Goal: Contribute content

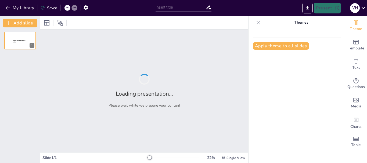
type input "New Sendsteps"
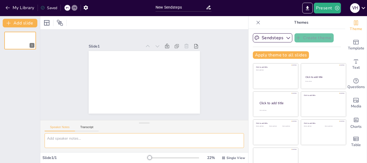
click at [77, 143] on textarea at bounding box center [144, 140] width 199 height 15
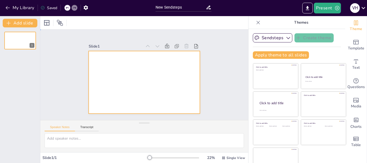
click at [128, 58] on div at bounding box center [141, 81] width 127 height 102
click at [4, 5] on button "My Library" at bounding box center [20, 7] width 33 height 9
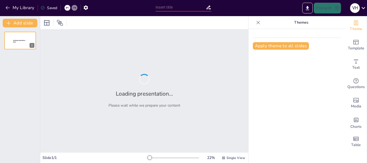
type input "Phases of Bean Growth: Insights from a Simple Experiment"
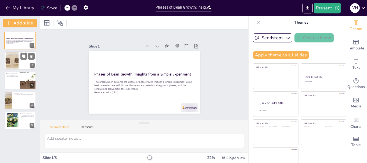
click at [17, 60] on div at bounding box center [12, 60] width 24 height 16
type textarea "Understanding the materials needed for the bean growth experiment is vital. Eac…"
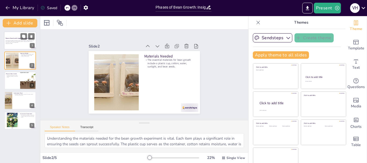
click at [20, 40] on p "This presentation explores the phases of bean growth through a simple experimen…" at bounding box center [20, 41] width 29 height 3
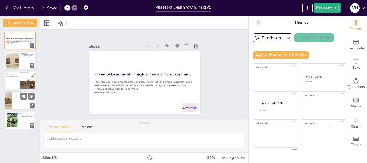
click at [16, 99] on div at bounding box center [20, 100] width 32 height 18
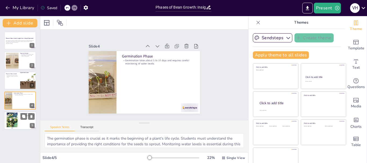
click at [16, 115] on div at bounding box center [11, 120] width 35 height 16
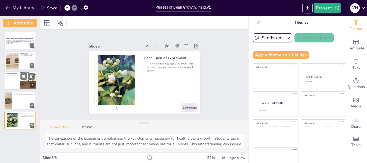
click at [17, 81] on div at bounding box center [20, 80] width 32 height 18
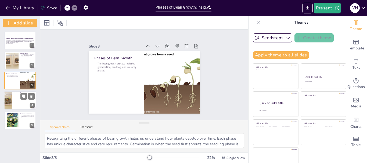
click at [15, 96] on div at bounding box center [20, 100] width 32 height 18
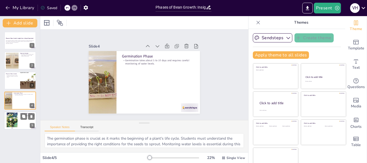
click at [16, 119] on div at bounding box center [11, 120] width 35 height 16
type textarea "The conclusion of the experiment emphasizes the key elements necessary for heal…"
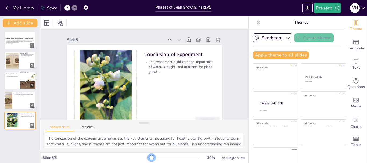
drag, startPoint x: 144, startPoint y: 158, endPoint x: 140, endPoint y: 157, distance: 4.1
click at [149, 157] on div at bounding box center [151, 158] width 4 height 4
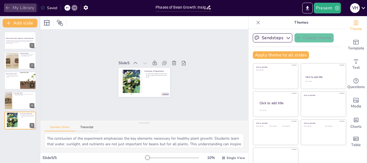
click at [10, 8] on icon "button" at bounding box center [7, 7] width 5 height 5
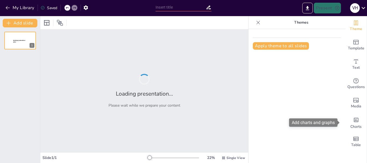
type input "Phases of Bean Growth: Insights from a Simple Experiment"
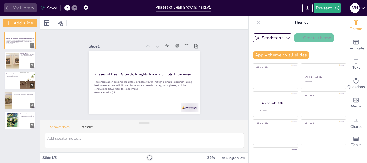
click at [8, 5] on button "My Library" at bounding box center [20, 7] width 33 height 9
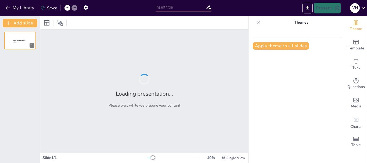
type input "Phases of Bean´s growth"
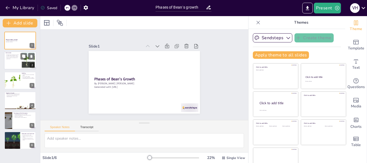
click at [13, 58] on p "Proper conditions are essential for germination." at bounding box center [13, 59] width 15 height 2
type textarea "The duration of the germination phase is critical, as it determines how quickly…"
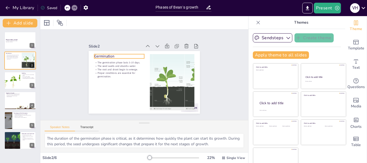
click at [90, 54] on div "Germination The germination phase lasts 5-10 days. The seed swells and absorbs …" at bounding box center [141, 82] width 125 height 94
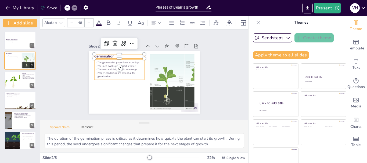
click at [98, 66] on p "The root and shoot begin to emerge." at bounding box center [122, 62] width 49 height 19
type input "32"
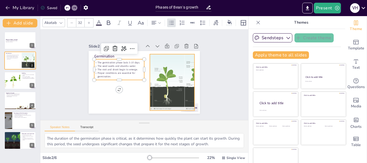
click at [172, 79] on div at bounding box center [167, 93] width 110 height 90
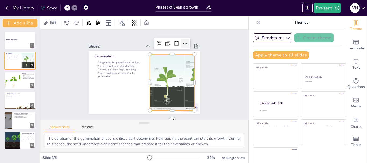
click at [193, 67] on icon at bounding box center [195, 68] width 4 height 3
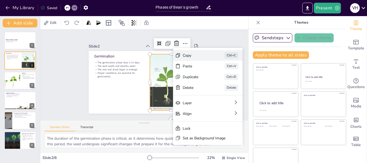
click at [196, 113] on div "Copy Ctrl+C" at bounding box center [229, 135] width 66 height 44
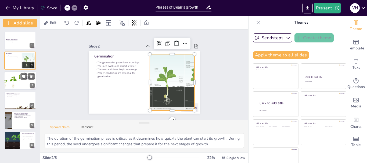
click at [12, 77] on div at bounding box center [12, 80] width 48 height 18
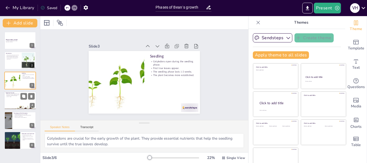
click at [17, 100] on div at bounding box center [20, 100] width 32 height 18
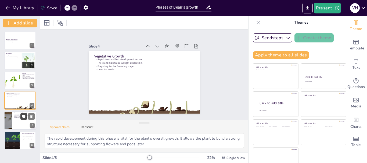
click at [24, 118] on icon at bounding box center [23, 116] width 3 height 3
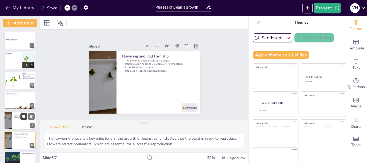
scroll to position [11, 0]
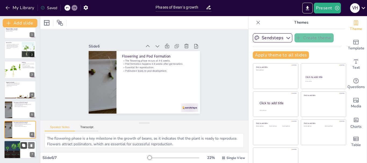
click at [25, 147] on icon at bounding box center [24, 146] width 4 height 4
type textarea "The duration of maturation is important as it indicates when the beans are read…"
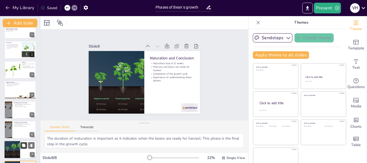
scroll to position [31, 0]
